Goal: Book appointment/travel/reservation

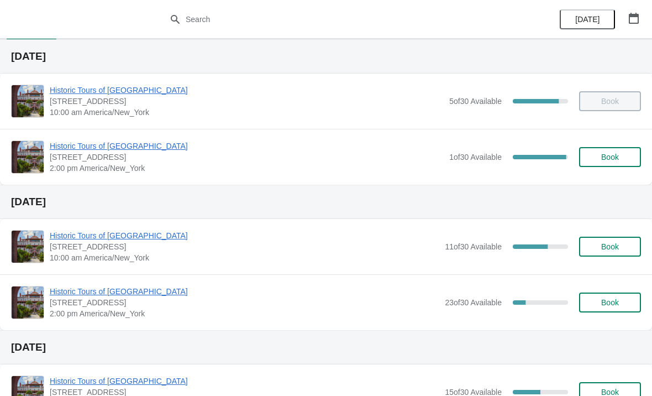
scroll to position [30, 0]
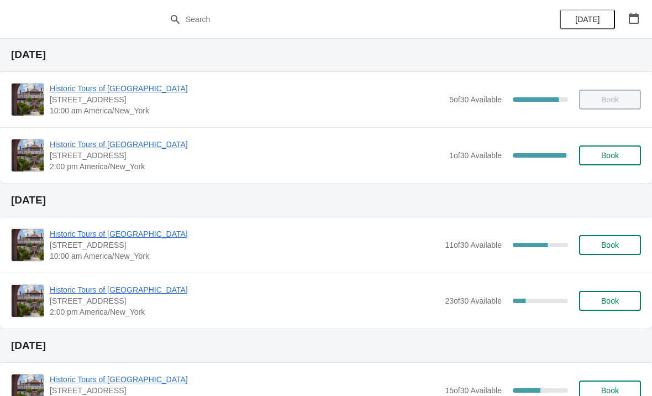
click at [607, 305] on span "Book" at bounding box center [611, 300] width 18 height 9
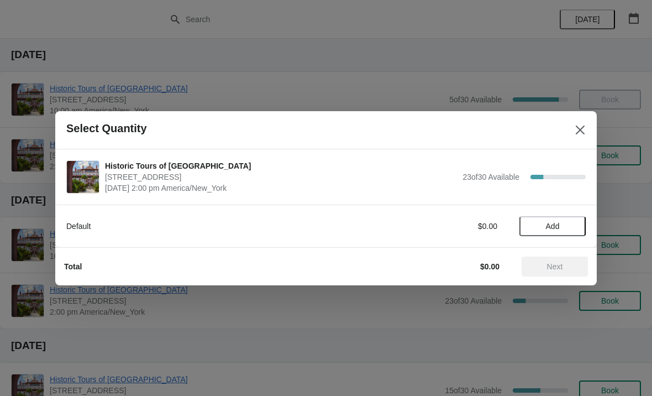
click at [555, 230] on span "Add" at bounding box center [553, 226] width 14 height 9
click at [566, 226] on icon at bounding box center [572, 226] width 12 height 12
click at [568, 266] on span "Next" at bounding box center [555, 266] width 49 height 9
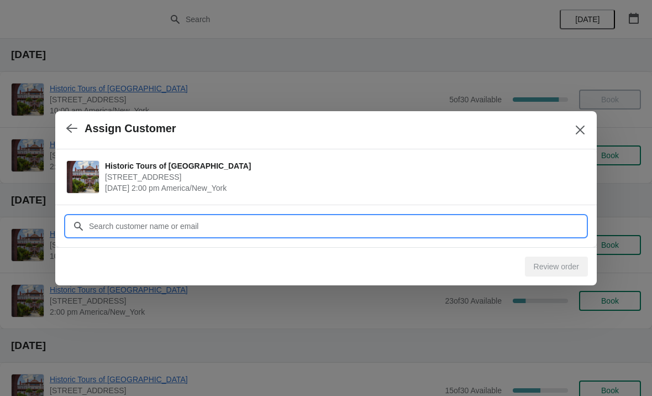
click at [531, 219] on input "Customer" at bounding box center [337, 226] width 498 height 20
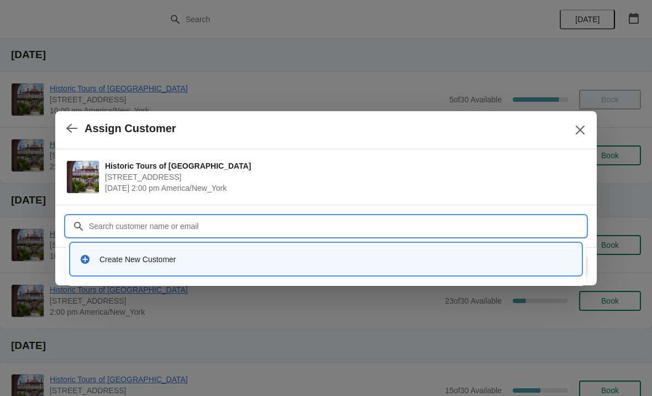
click at [90, 255] on icon at bounding box center [85, 259] width 11 height 11
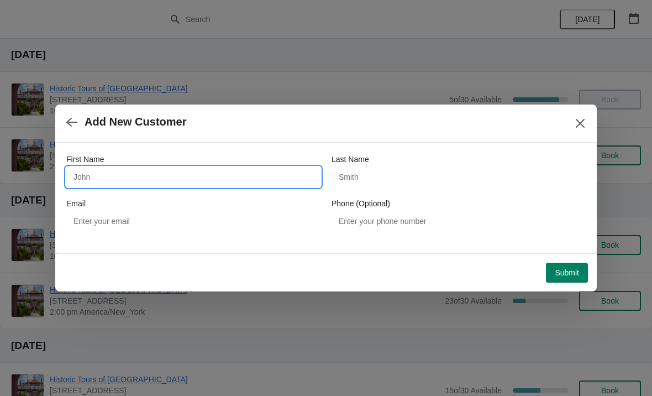
click at [121, 177] on input "First Name" at bounding box center [193, 177] width 254 height 20
type input "[PERSON_NAME]"
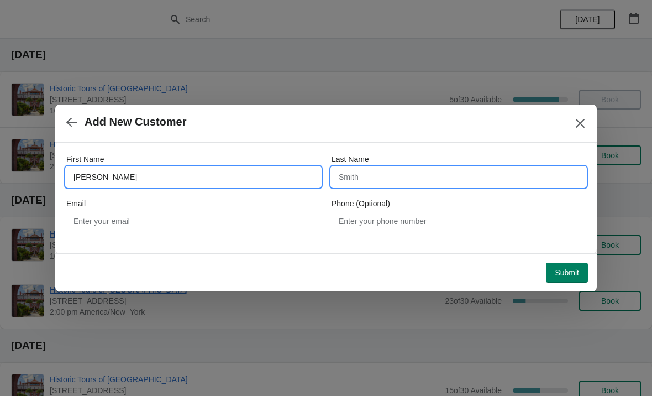
click at [415, 171] on input "Last Name" at bounding box center [459, 177] width 254 height 20
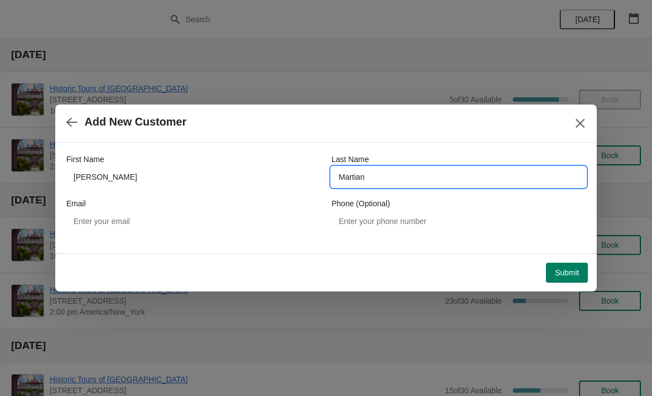
type input "Martian"
click at [253, 206] on div "Email" at bounding box center [193, 203] width 254 height 11
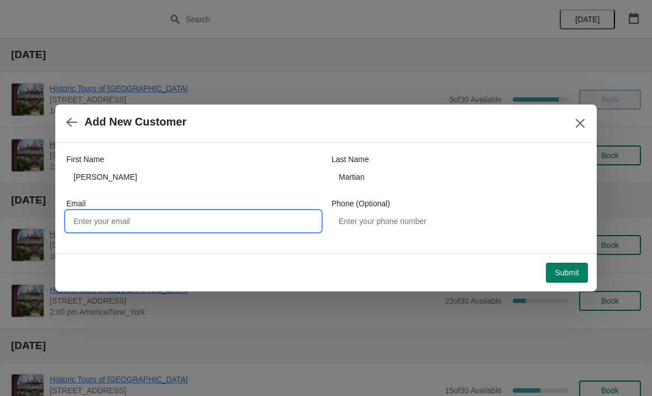
click at [276, 215] on input "Email" at bounding box center [193, 221] width 254 height 20
type input "[EMAIL_ADDRESS][DOMAIN_NAME]"
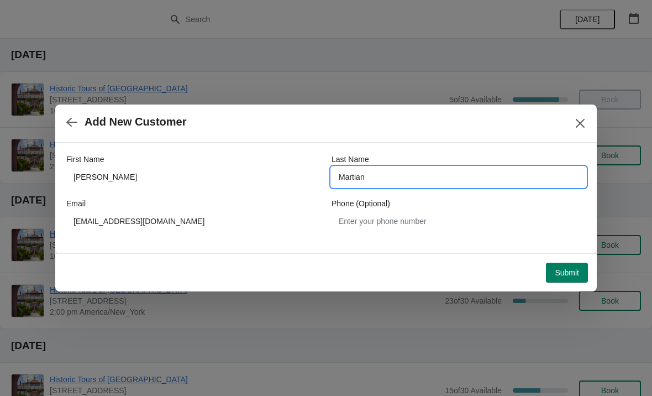
click at [414, 182] on input "Martian" at bounding box center [459, 177] width 254 height 20
type input "[PERSON_NAME]"
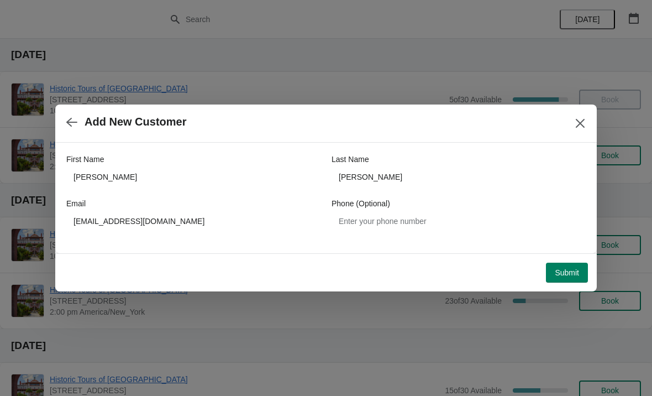
click at [566, 270] on span "Submit" at bounding box center [567, 272] width 24 height 9
